Goal: Information Seeking & Learning: Learn about a topic

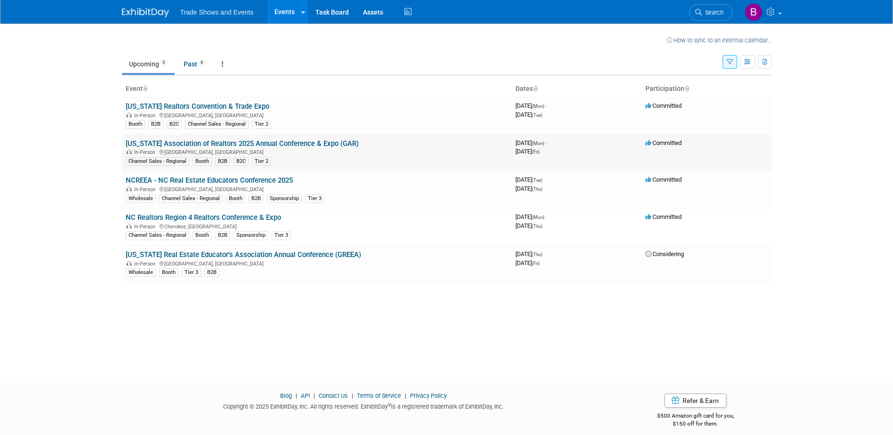
click at [173, 148] on div "In-Person Charlotte, NC" at bounding box center [317, 152] width 382 height 8
click at [280, 145] on link "[US_STATE] Association of Realtors 2025 Annual Conference & Expo (GAR)" at bounding box center [242, 143] width 233 height 8
click at [207, 215] on link "NC Realtors Region 4 Realtors Conference & Expo" at bounding box center [203, 217] width 155 height 8
